Goal: Information Seeking & Learning: Find specific fact

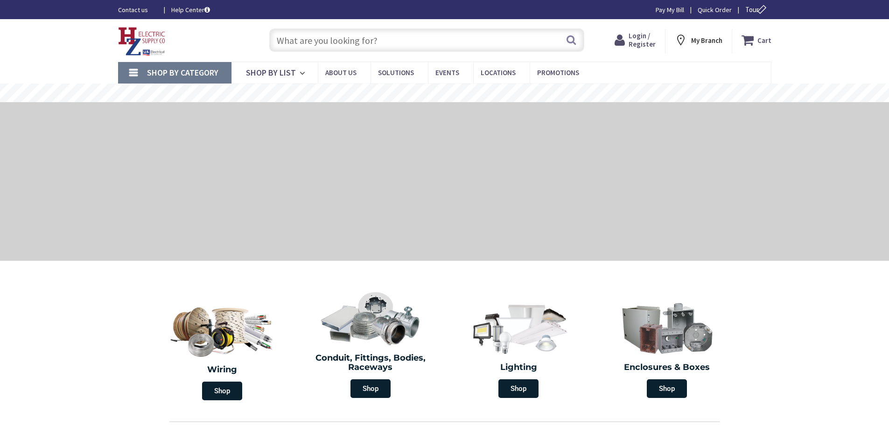
click at [312, 39] on input "text" at bounding box center [426, 39] width 315 height 23
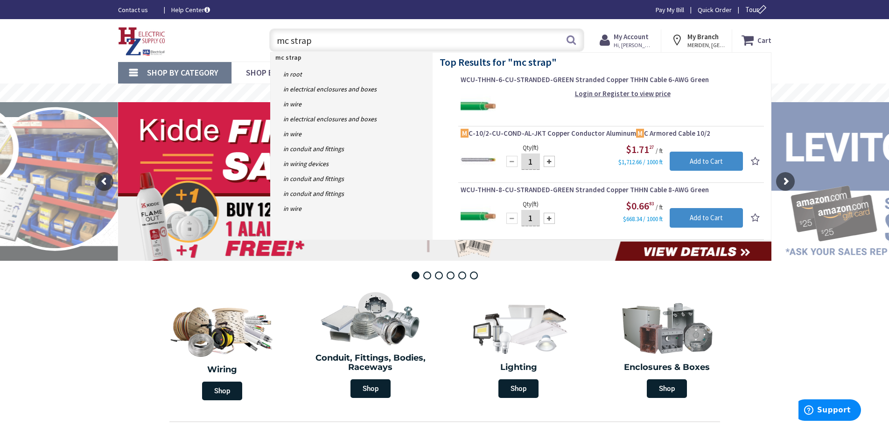
type input "mc straps"
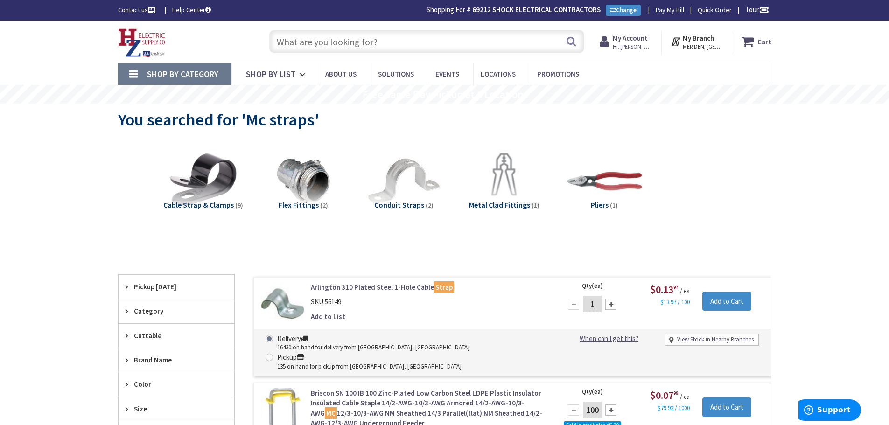
click at [334, 38] on input "text" at bounding box center [426, 41] width 315 height 23
type input "a"
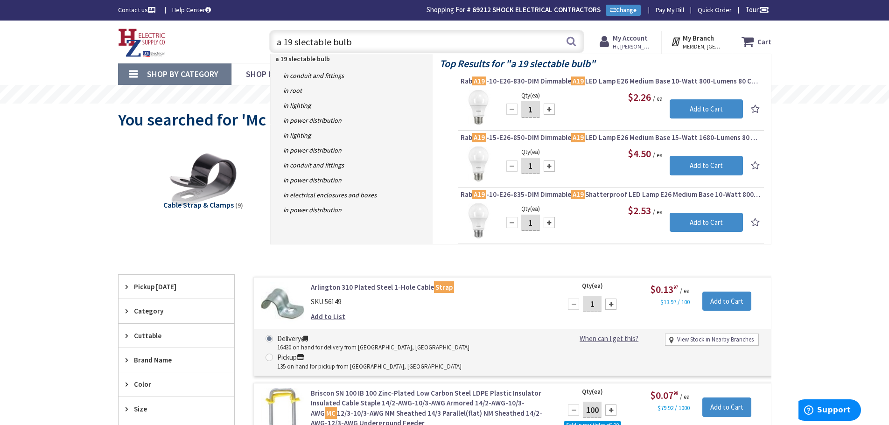
type input "a 19 slectable bulbs"
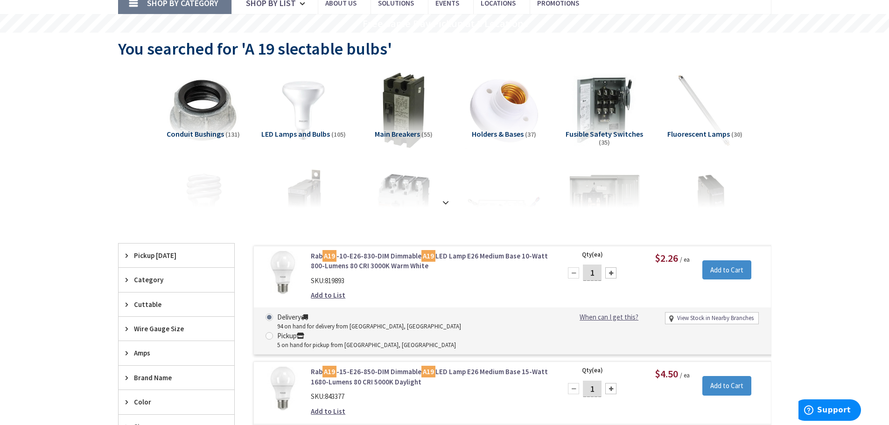
scroll to position [73, 0]
